Goal: Communication & Community: Answer question/provide support

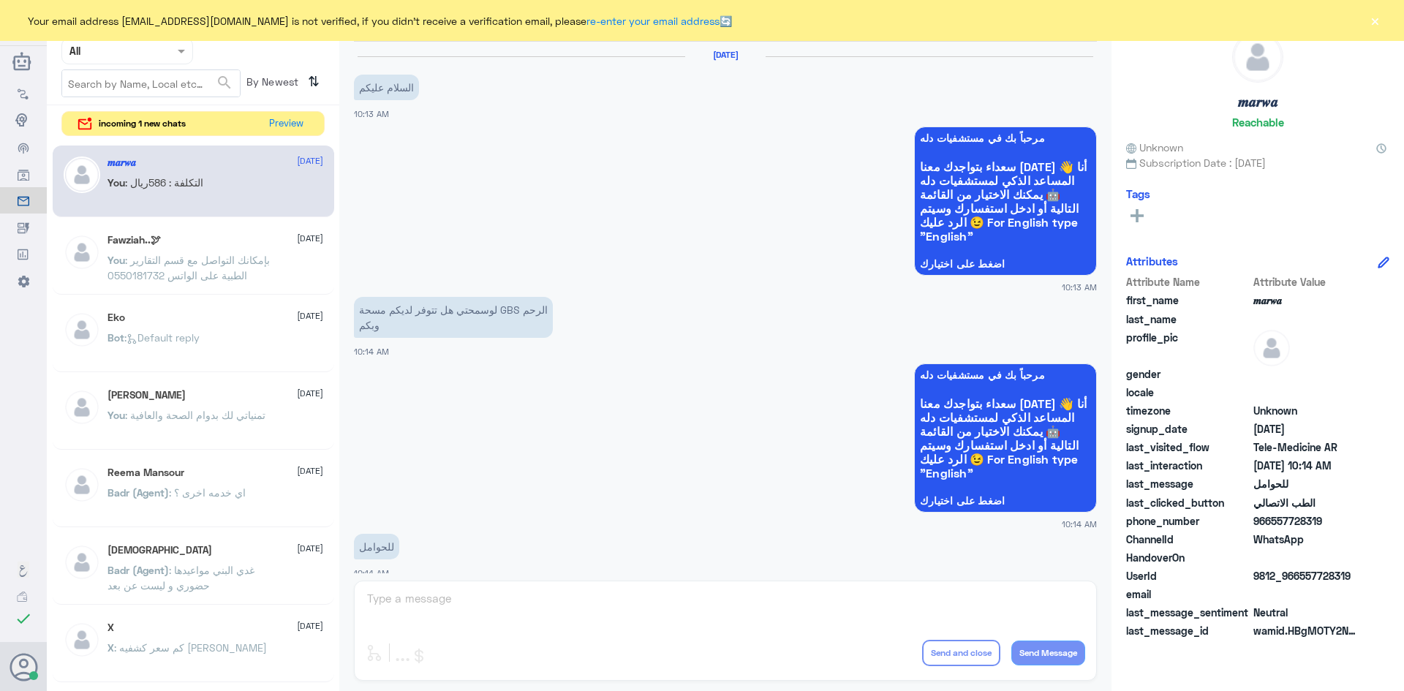
click at [282, 122] on button "Preview" at bounding box center [286, 124] width 47 height 24
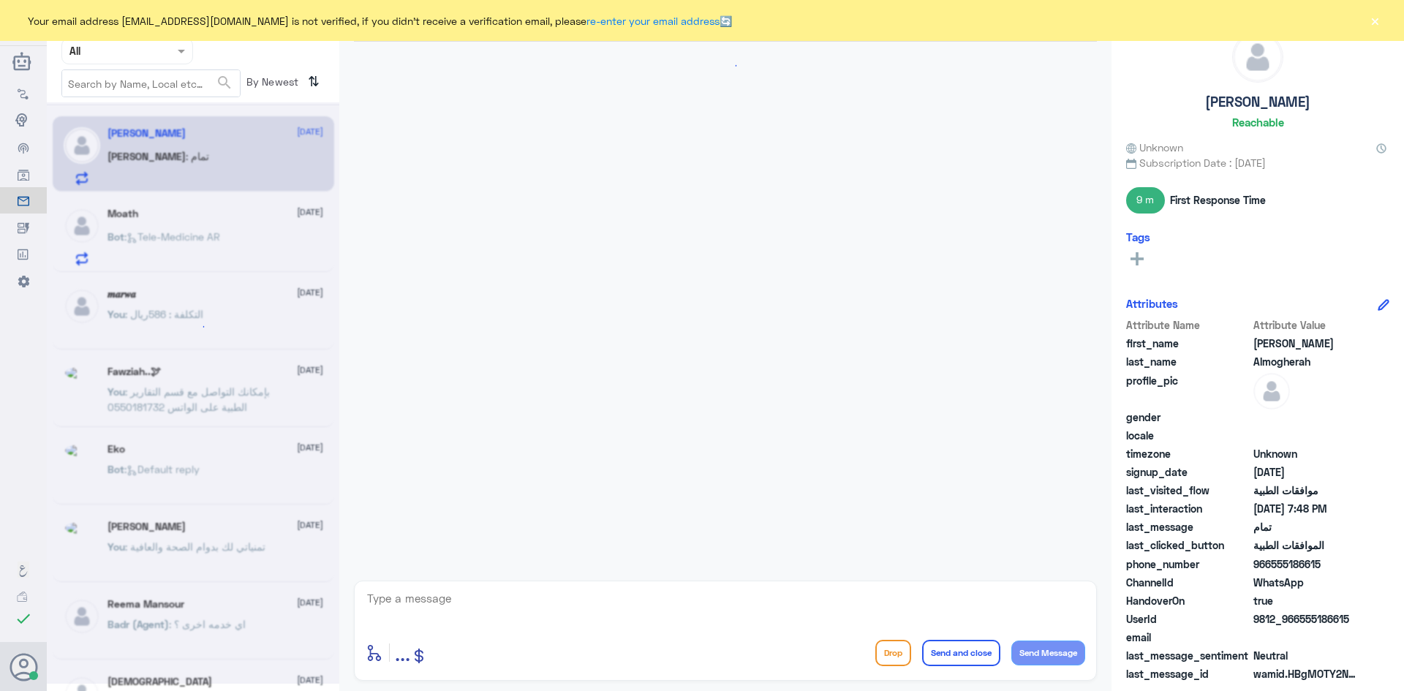
scroll to position [905, 0]
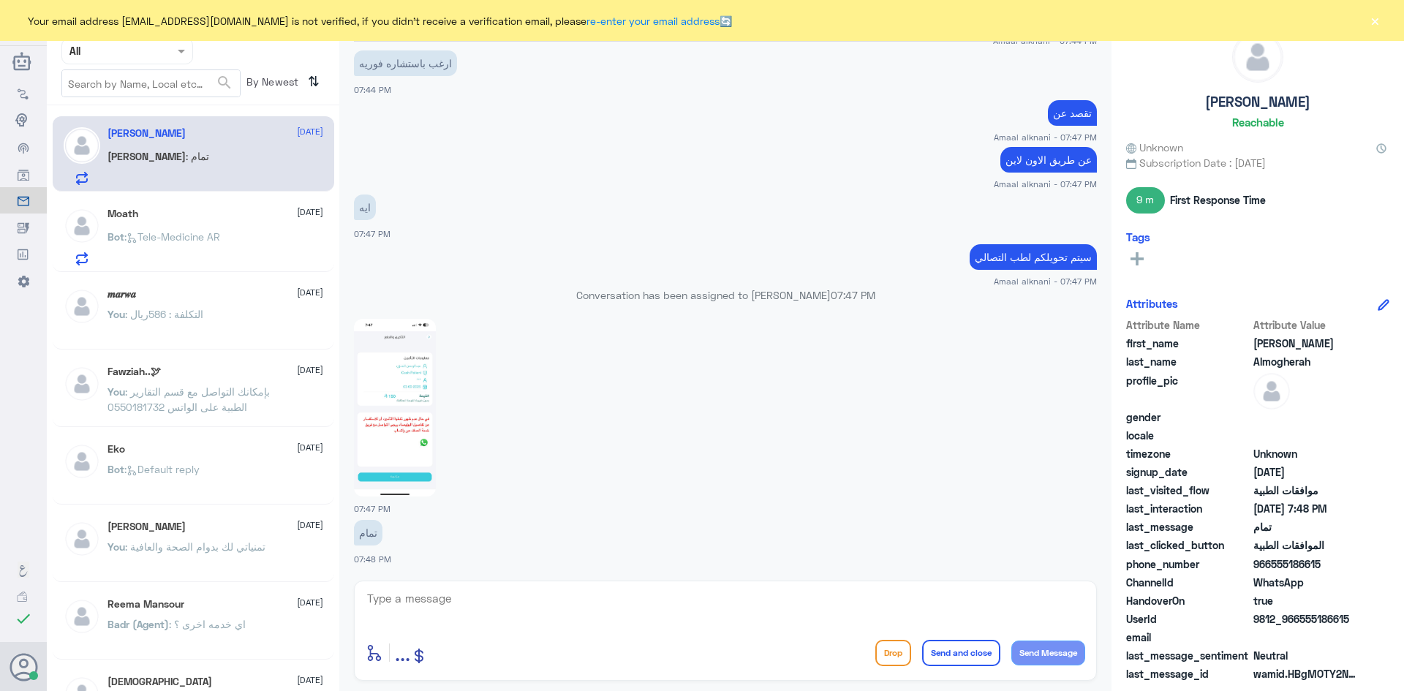
click at [544, 592] on textarea at bounding box center [726, 607] width 720 height 36
click at [745, 595] on textarea at bounding box center [726, 607] width 720 height 36
type textarea "ه"
paste textarea "مرحبا معك [PERSON_NAME] من الطب الاتصالي"
type textarea "مرحبا معك [PERSON_NAME] من الطب الاتصالي"
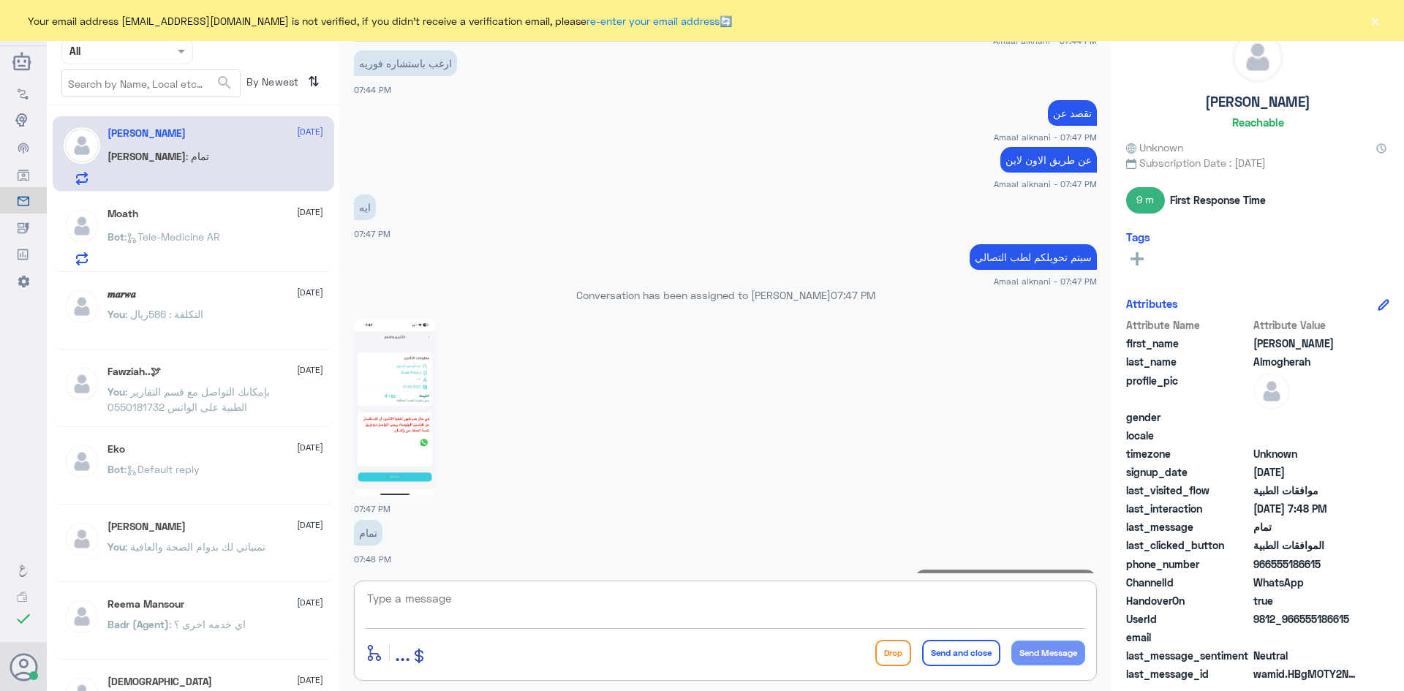
scroll to position [967, 0]
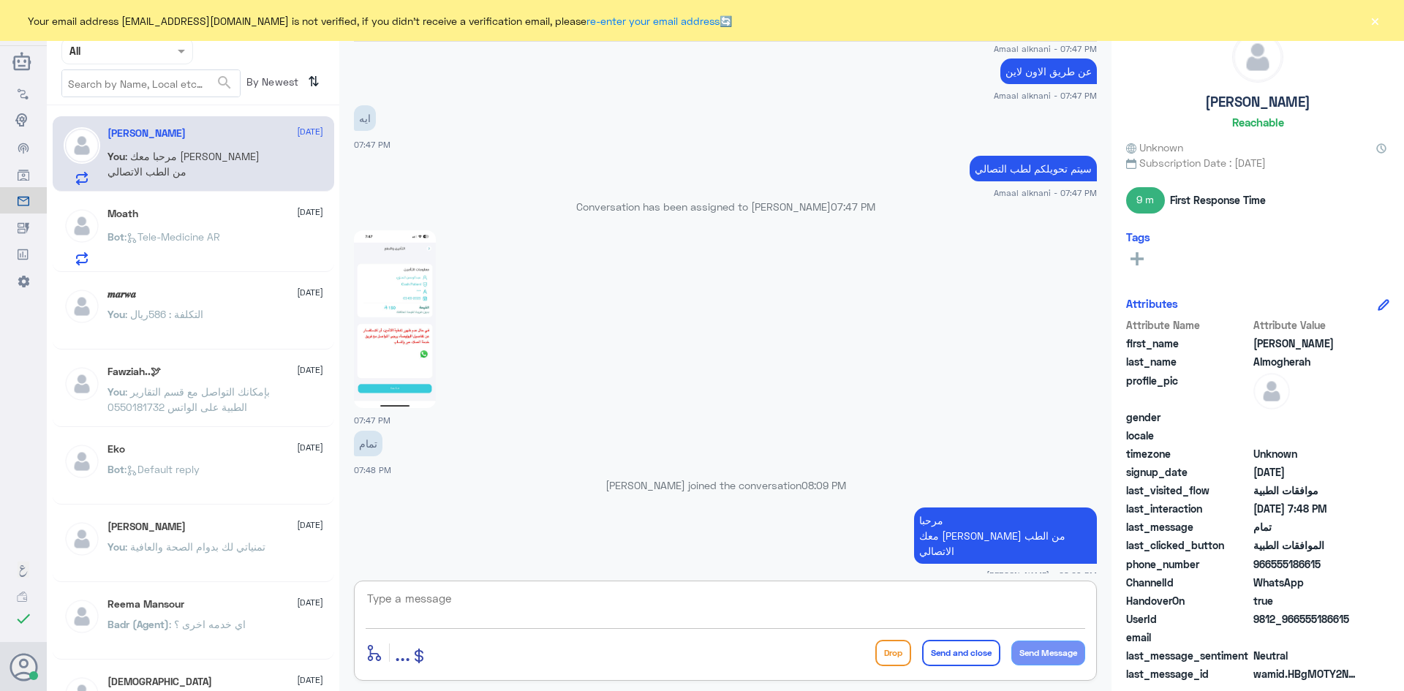
click at [622, 595] on textarea at bounding box center [726, 607] width 720 height 36
click at [425, 303] on img at bounding box center [395, 319] width 82 height 178
drag, startPoint x: 1327, startPoint y: 562, endPoint x: 1272, endPoint y: 568, distance: 55.2
click at [1272, 568] on span "966555186615" at bounding box center [1307, 564] width 106 height 15
copy span "555186615"
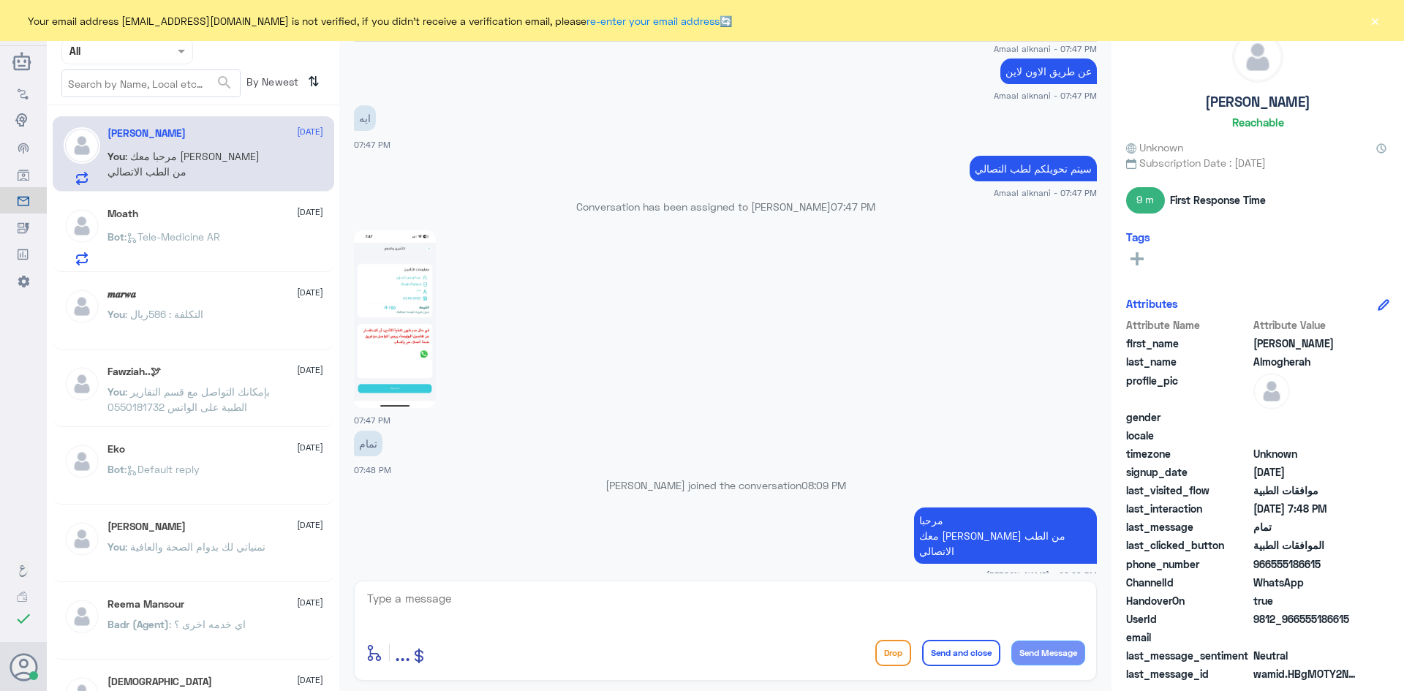
click at [1323, 563] on span "966555186615" at bounding box center [1307, 564] width 106 height 15
drag, startPoint x: 1323, startPoint y: 563, endPoint x: 1277, endPoint y: 567, distance: 46.2
click at [1277, 567] on span "966555186615" at bounding box center [1307, 564] width 106 height 15
click at [1346, 567] on span "966555186615" at bounding box center [1307, 564] width 106 height 15
drag, startPoint x: 1321, startPoint y: 563, endPoint x: 1270, endPoint y: 565, distance: 50.5
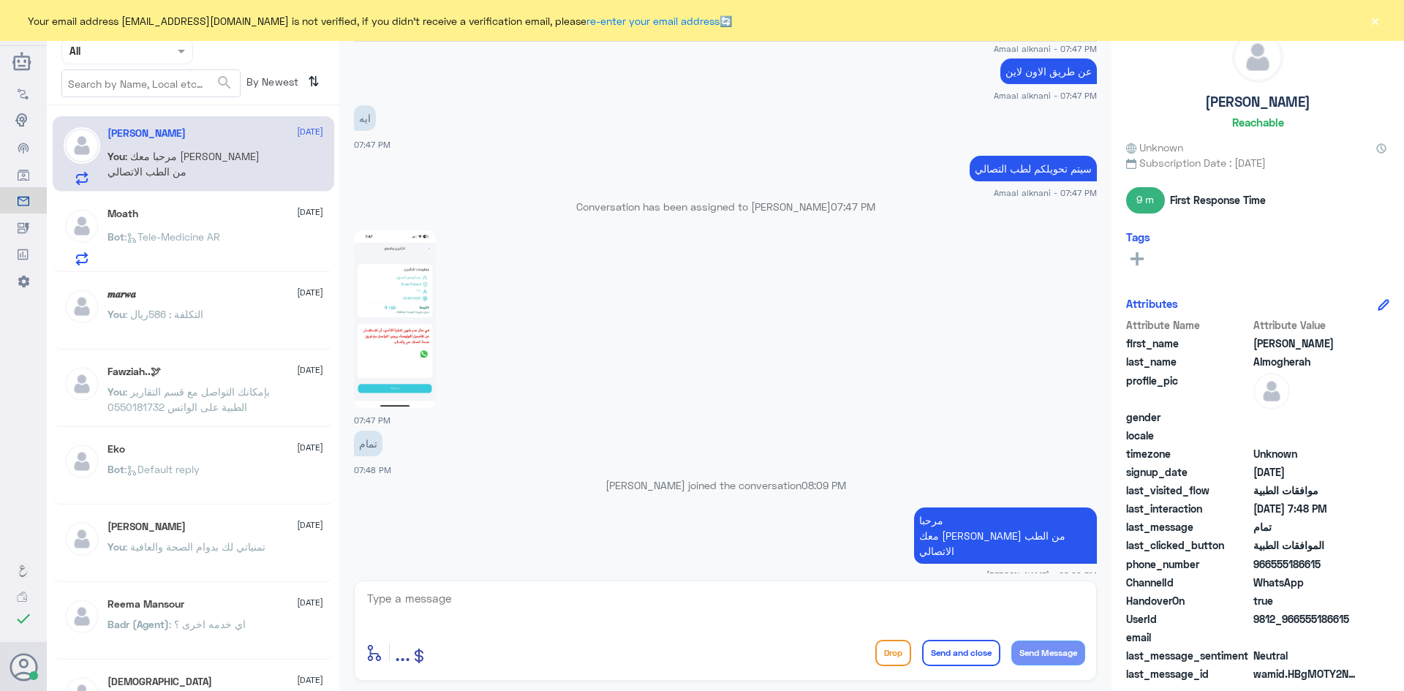
click at [1270, 565] on span "966555186615" at bounding box center [1307, 564] width 106 height 15
copy span "555186615"
click at [817, 603] on textarea at bounding box center [726, 607] width 720 height 36
type textarea "ت"
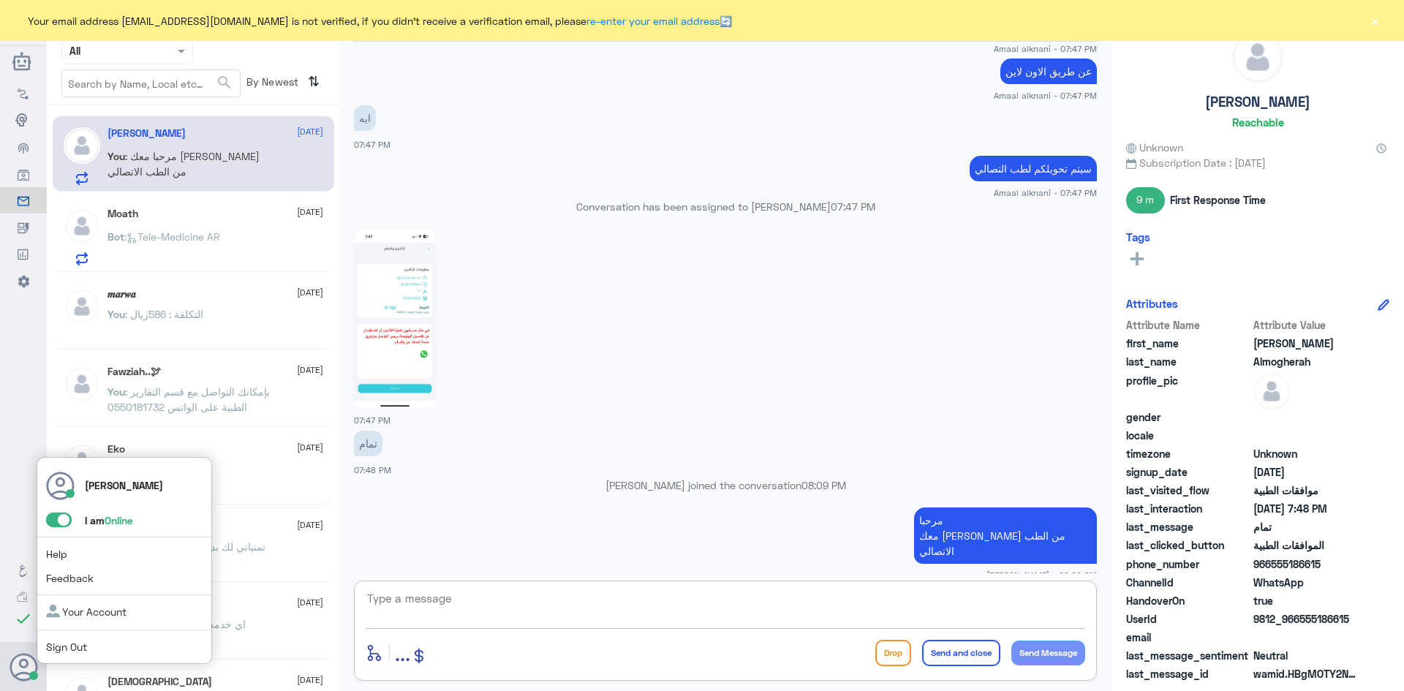
click at [57, 520] on span at bounding box center [59, 520] width 26 height 15
click at [0, 0] on input "checkbox" at bounding box center [0, 0] width 0 height 0
